Goal: Task Accomplishment & Management: Complete application form

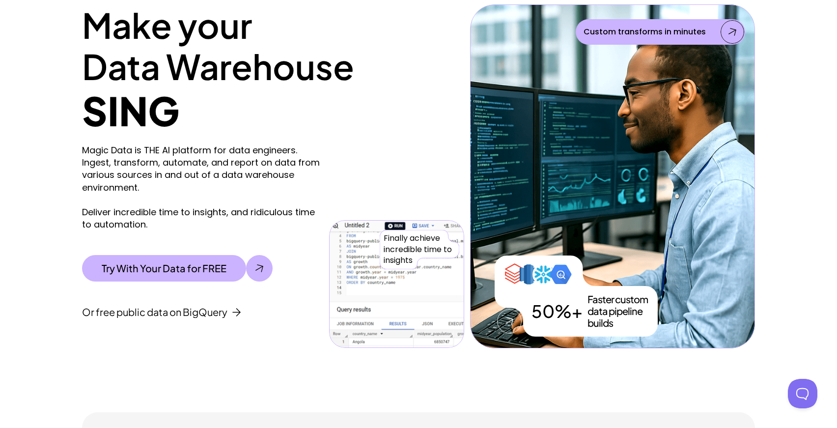
scroll to position [93, 0]
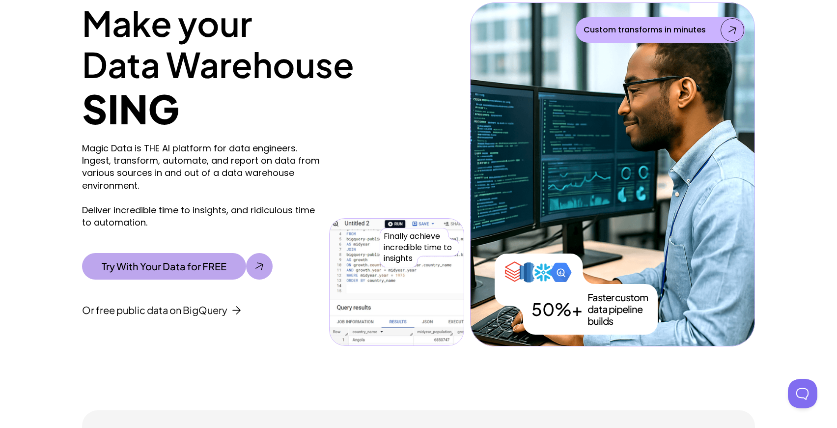
click at [195, 259] on div "Try With Your Data for FREE" at bounding box center [164, 266] width 164 height 27
click at [159, 303] on div "Magic Data is THE AI platform for data engineers. Ingest, transform, automate, …" at bounding box center [203, 229] width 242 height 174
click at [155, 312] on p "Or free public data on BigQuery" at bounding box center [154, 310] width 145 height 12
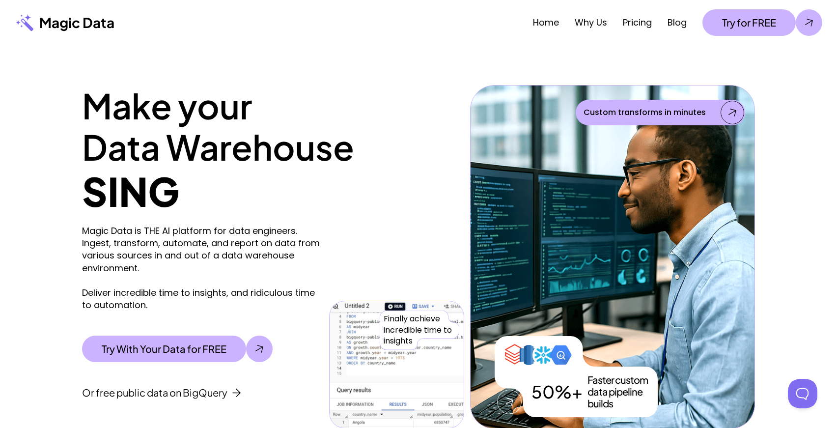
scroll to position [9, 0]
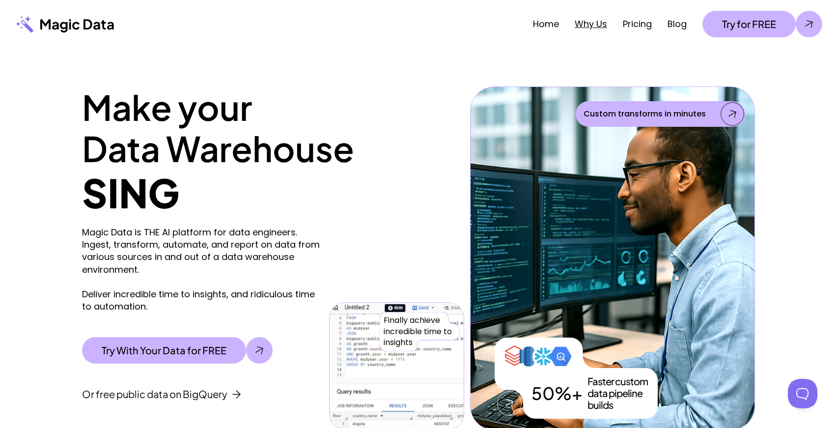
click at [599, 23] on link "Why Us" at bounding box center [591, 24] width 32 height 12
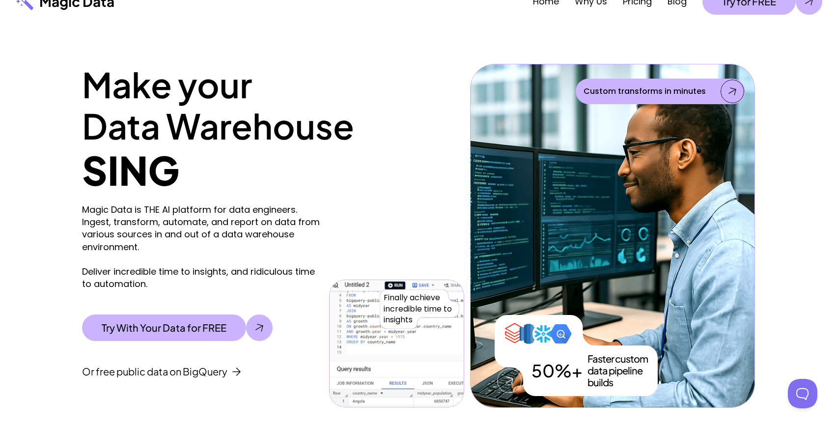
scroll to position [31, 0]
